Goal: Task Accomplishment & Management: Complete application form

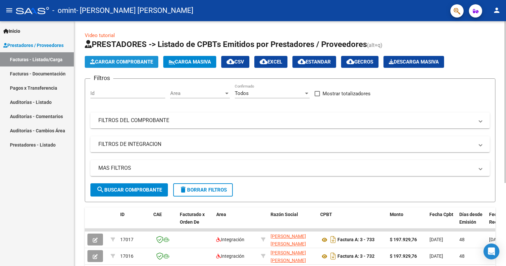
click at [108, 60] on span "Cargar Comprobante" at bounding box center [121, 62] width 63 height 6
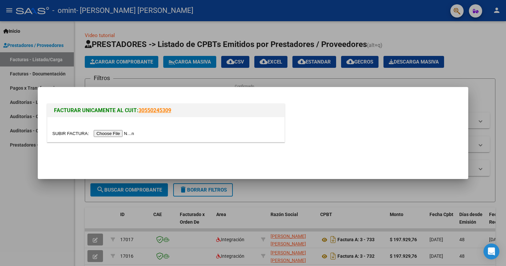
click at [110, 135] on input "file" at bounding box center [94, 133] width 84 height 7
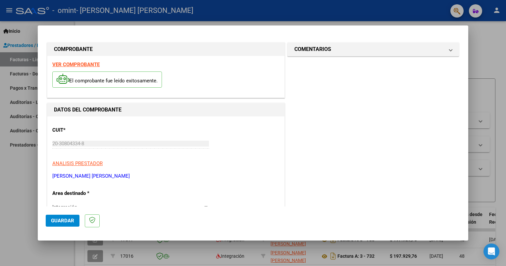
click at [90, 64] on strong "VER COMPROBANTE" at bounding box center [75, 65] width 47 height 6
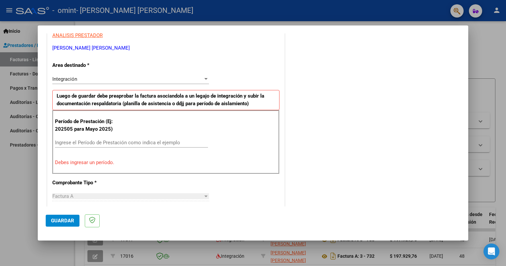
scroll to position [133, 0]
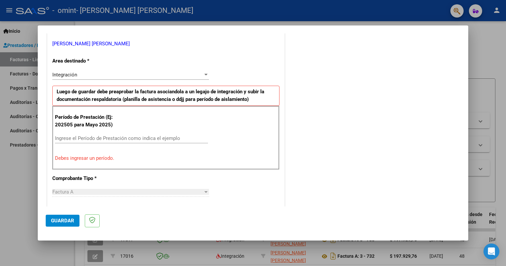
click at [93, 138] on input "Ingrese el Período de Prestación como indica el ejemplo" at bounding box center [131, 139] width 153 height 6
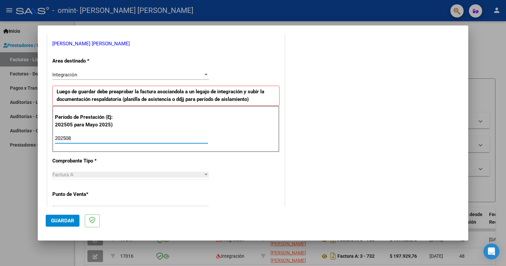
type input "202508"
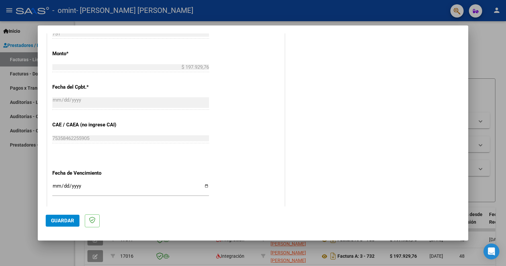
scroll to position [376, 0]
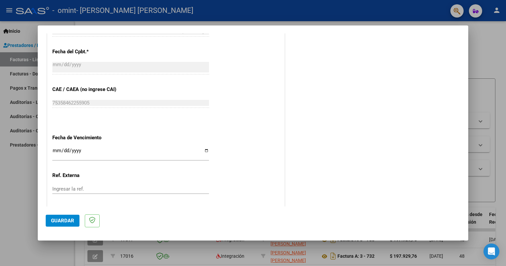
click at [65, 220] on span "Guardar" at bounding box center [62, 221] width 23 height 6
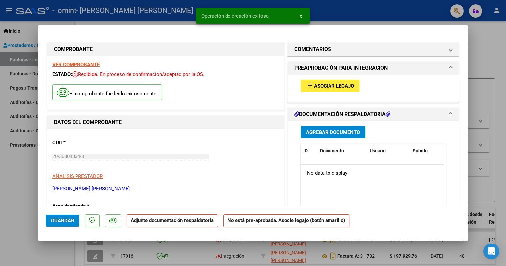
click at [329, 87] on span "Asociar Legajo" at bounding box center [334, 86] width 40 height 6
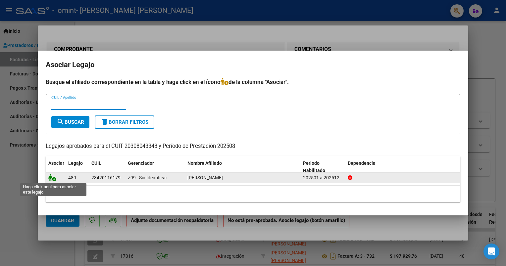
click at [53, 177] on icon at bounding box center [52, 177] width 8 height 7
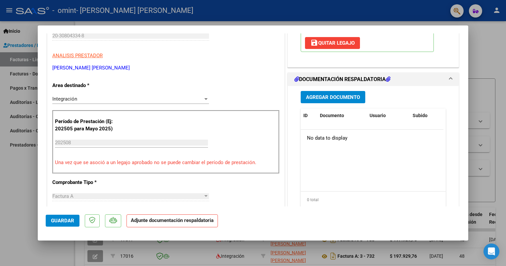
scroll to position [133, 0]
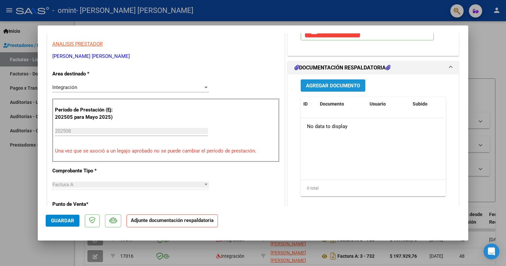
click at [325, 85] on span "Agregar Documento" at bounding box center [333, 86] width 54 height 6
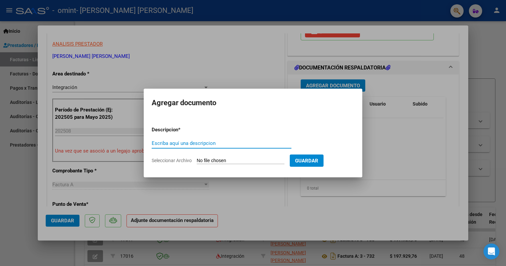
click at [170, 143] on input "Escriba aquí una descripcion" at bounding box center [222, 144] width 140 height 6
type input "planilla"
click at [187, 161] on span "Seleccionar Archivo" at bounding box center [172, 160] width 40 height 5
click at [197, 161] on input "Seleccionar Archivo" at bounding box center [241, 161] width 88 height 6
type input "C:\fakepath\maxi omint.pdf"
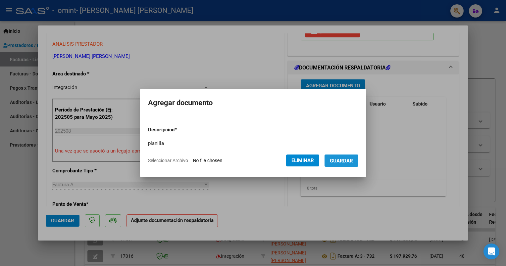
click at [353, 163] on span "Guardar" at bounding box center [341, 161] width 23 height 6
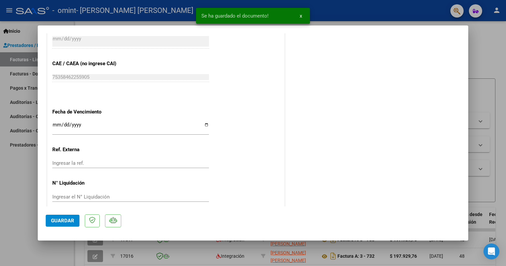
scroll to position [419, 0]
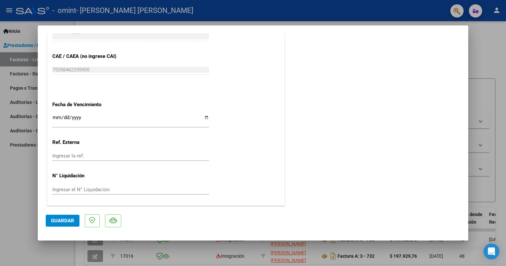
click at [63, 220] on span "Guardar" at bounding box center [62, 221] width 23 height 6
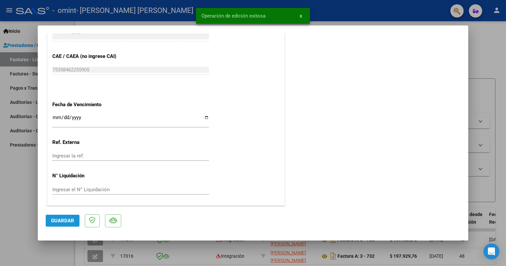
click at [73, 221] on span "Guardar" at bounding box center [62, 221] width 23 height 6
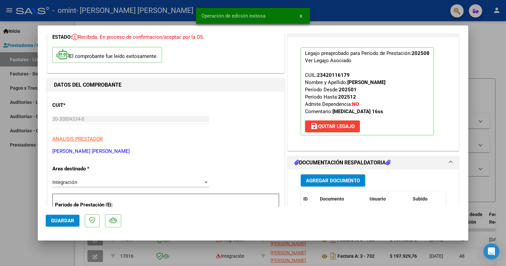
scroll to position [0, 0]
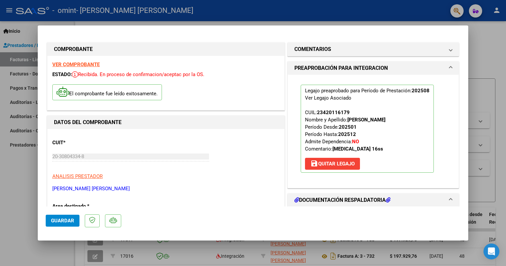
click at [215, 15] on div at bounding box center [253, 133] width 506 height 266
type input "$ 0,00"
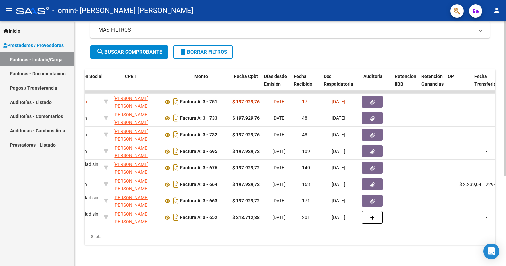
scroll to position [0, 196]
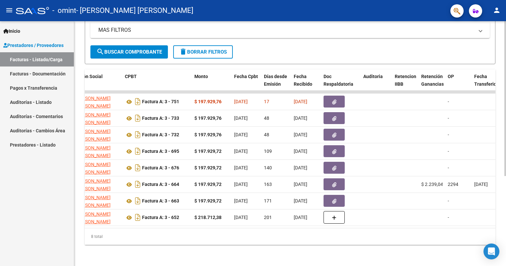
click at [285, 230] on div "8 total" at bounding box center [290, 237] width 411 height 17
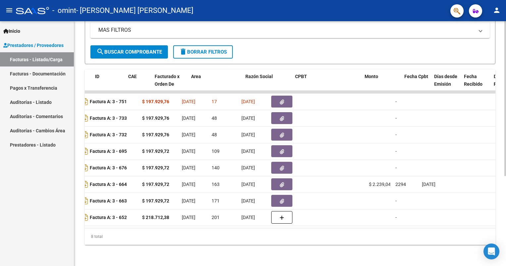
scroll to position [0, 0]
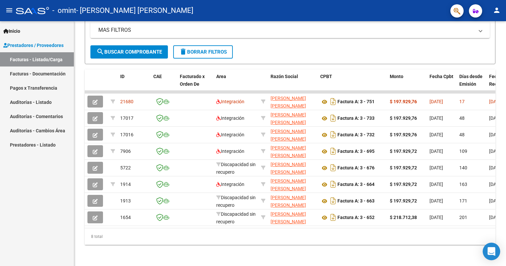
click at [494, 252] on icon "Open Intercom Messenger" at bounding box center [492, 252] width 8 height 9
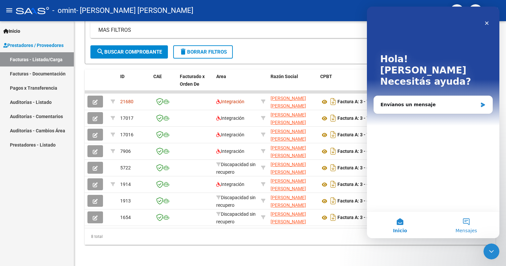
click at [466, 228] on button "Mensajes" at bounding box center [467, 225] width 66 height 27
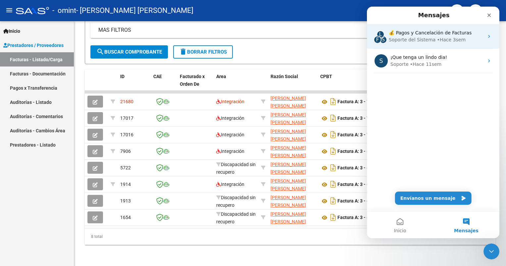
click at [437, 40] on div "• Hace 3sem" at bounding box center [451, 39] width 29 height 7
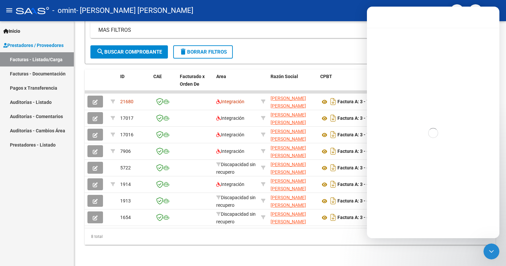
scroll to position [200, 0]
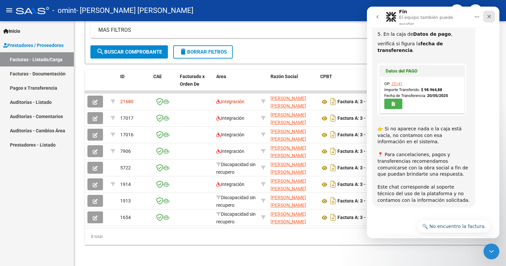
click at [489, 17] on icon "Cerrar" at bounding box center [489, 16] width 5 height 5
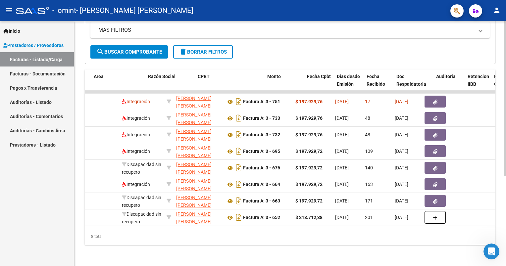
scroll to position [0, 126]
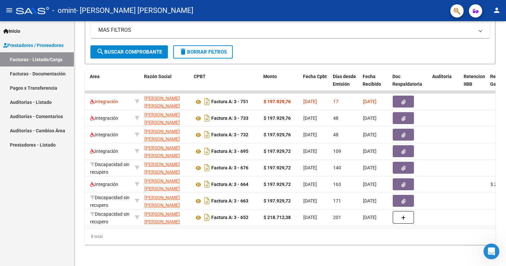
click at [55, 86] on link "Pagos x Transferencia" at bounding box center [37, 88] width 74 height 14
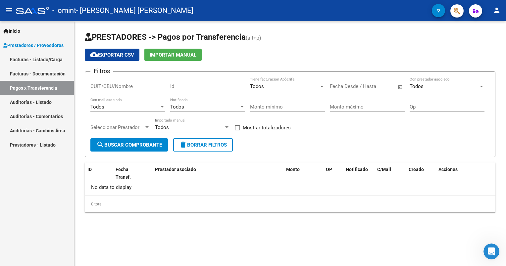
click at [124, 86] on input "CUIT/CBU/Nombre" at bounding box center [127, 87] width 75 height 6
click at [146, 145] on span "search Buscar Comprobante" at bounding box center [129, 145] width 66 height 6
